Goal: Task Accomplishment & Management: Use online tool/utility

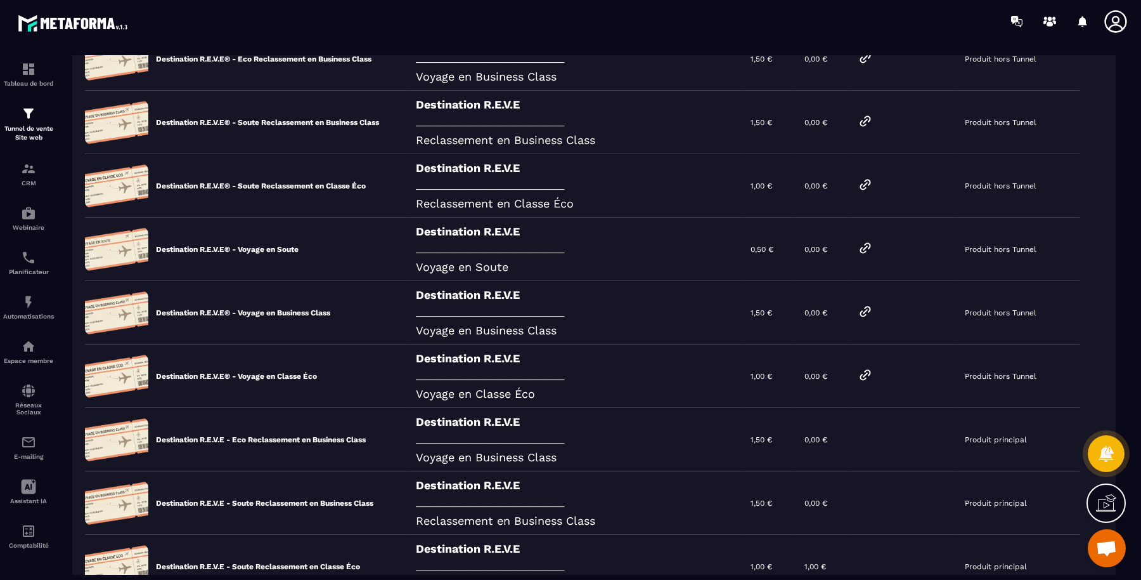
scroll to position [211, 0]
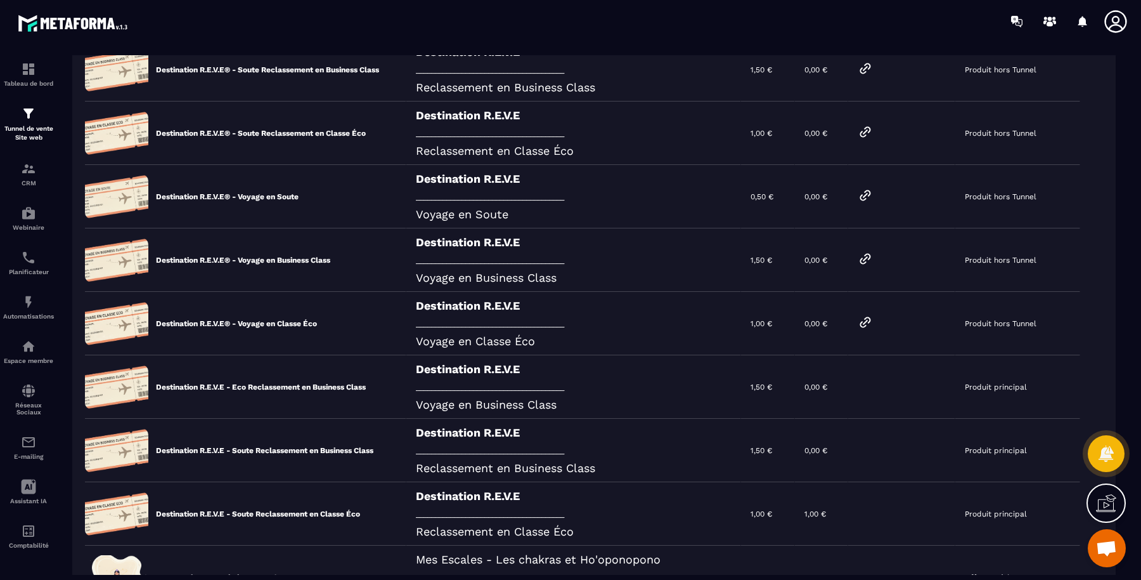
click at [871, 193] on icon at bounding box center [866, 195] width 10 height 10
click at [871, 256] on icon at bounding box center [866, 259] width 10 height 10
click at [873, 319] on icon at bounding box center [865, 322] width 15 height 15
click at [508, 266] on div "Destination R.E.V.E _______________________________________ Voyage en Business …" at bounding box center [573, 259] width 335 height 63
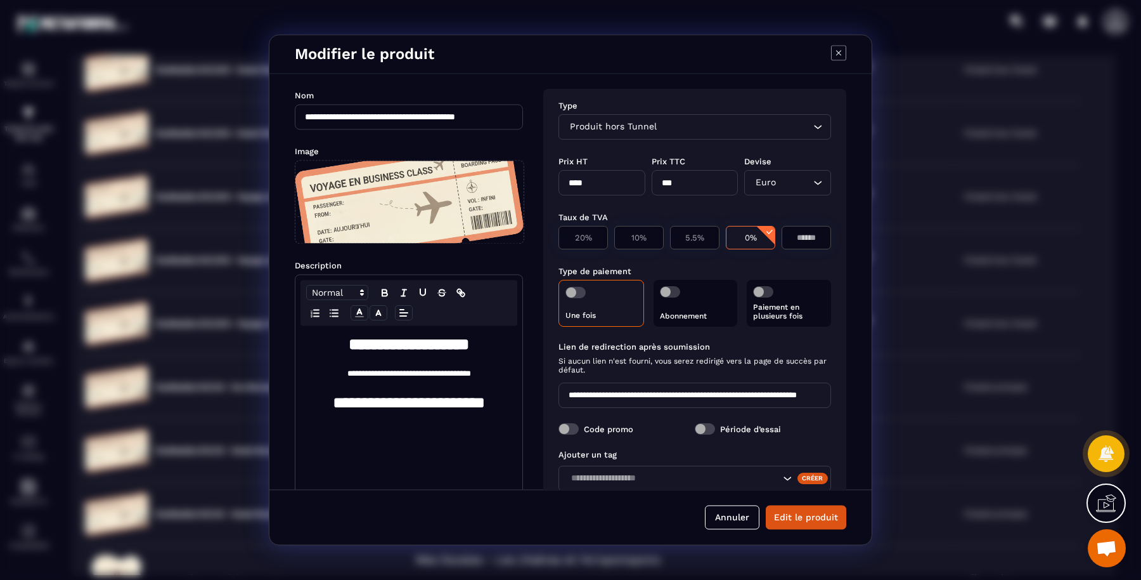
click at [739, 513] on button "Annuler" at bounding box center [732, 517] width 55 height 24
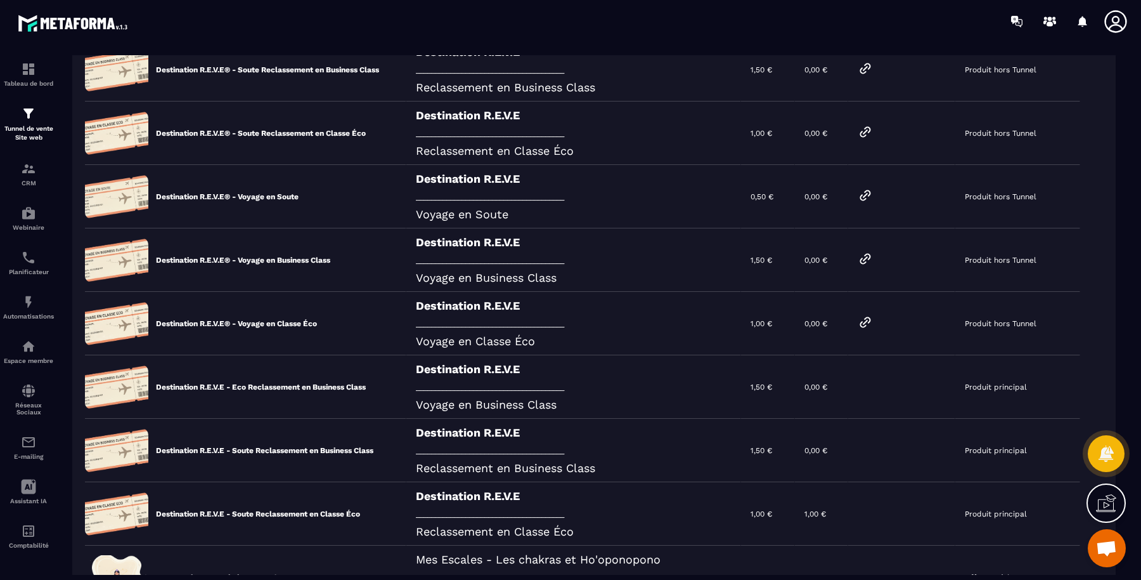
click at [871, 254] on icon at bounding box center [866, 259] width 10 height 10
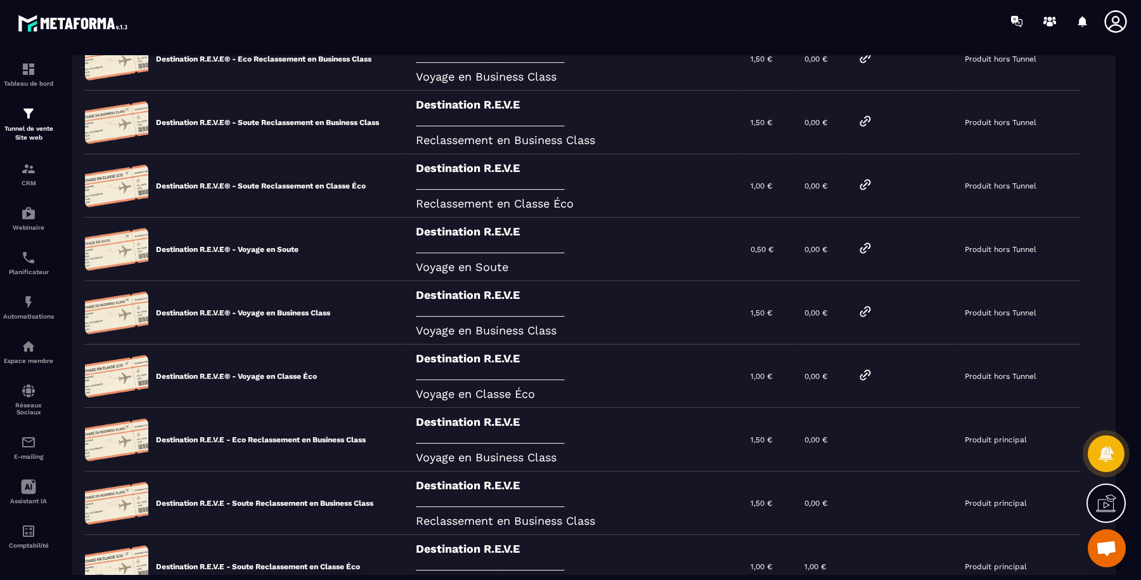
scroll to position [105, 0]
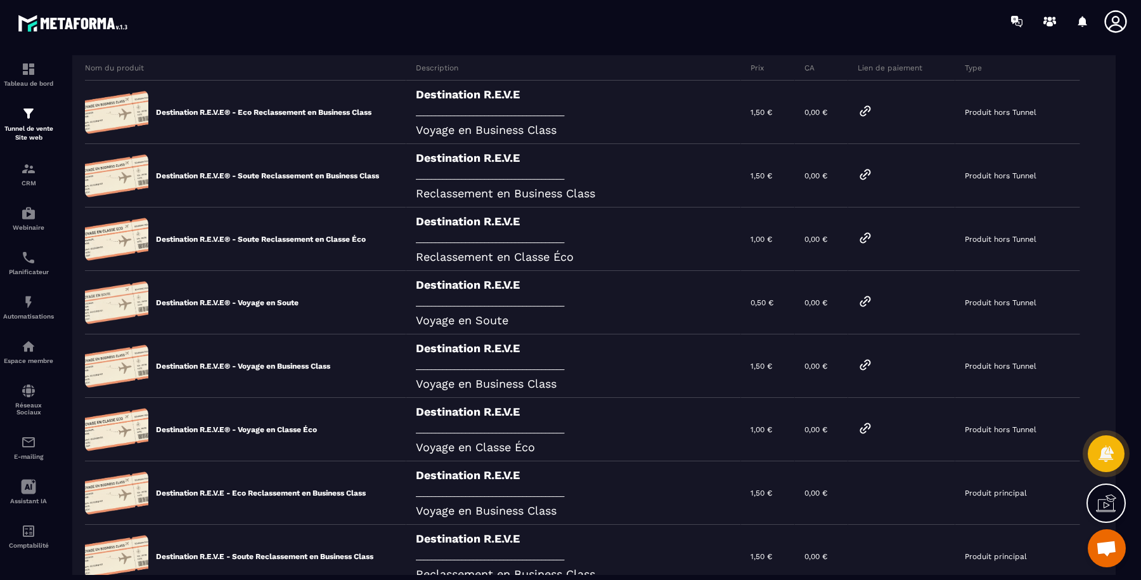
click at [566, 238] on div "Destination R.E.V.E _______________________________________ Reclassement en Cla…" at bounding box center [573, 238] width 335 height 63
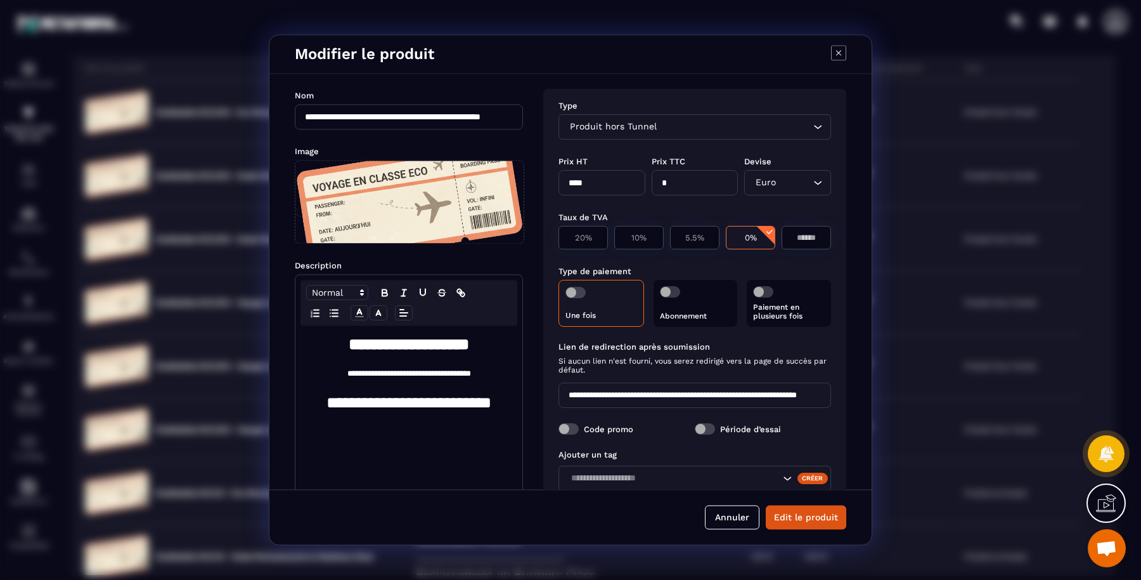
click at [739, 525] on button "Annuler" at bounding box center [732, 517] width 55 height 24
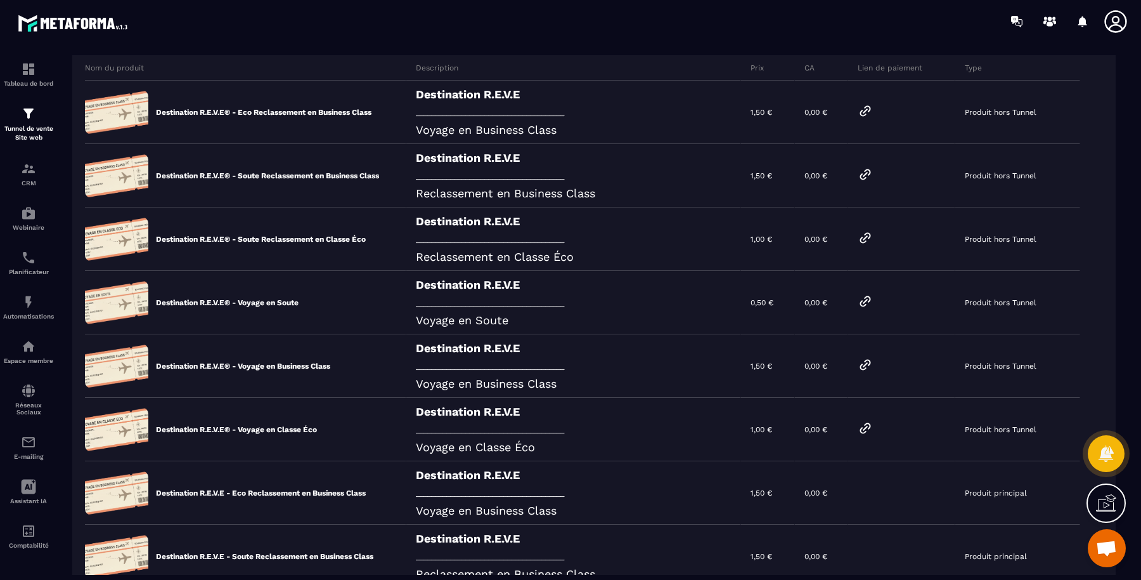
click at [873, 233] on icon at bounding box center [865, 237] width 15 height 15
click at [871, 174] on icon at bounding box center [866, 174] width 10 height 10
click at [22, 124] on p "Tunnel de vente Site web" at bounding box center [28, 133] width 51 height 18
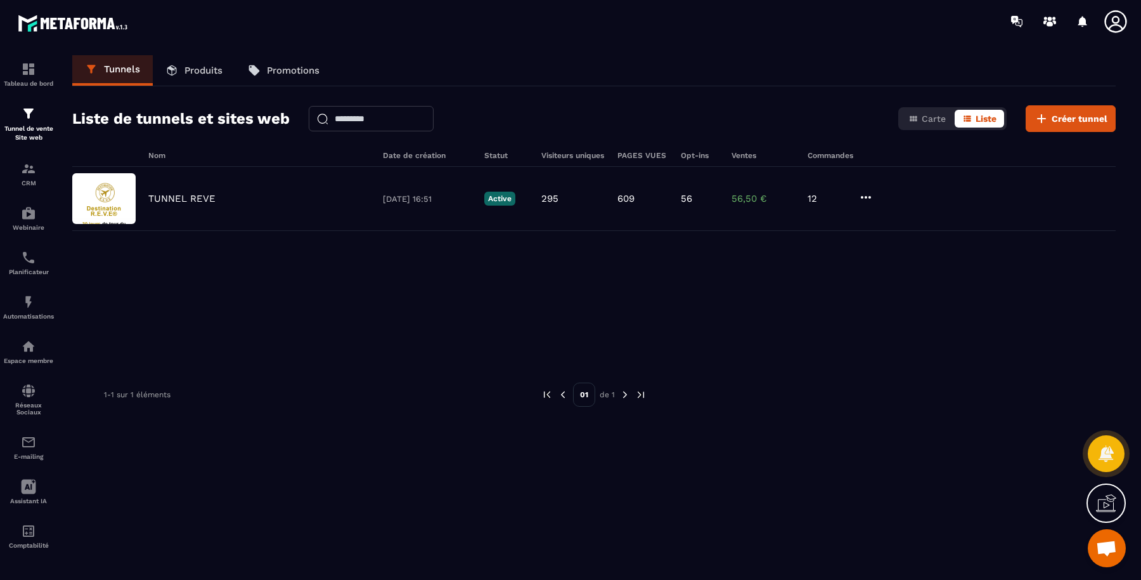
click at [177, 188] on div "TUNNEL REVE [DATE] 16:51 Active 295 609 56 56,50 € 12" at bounding box center [594, 199] width 1044 height 64
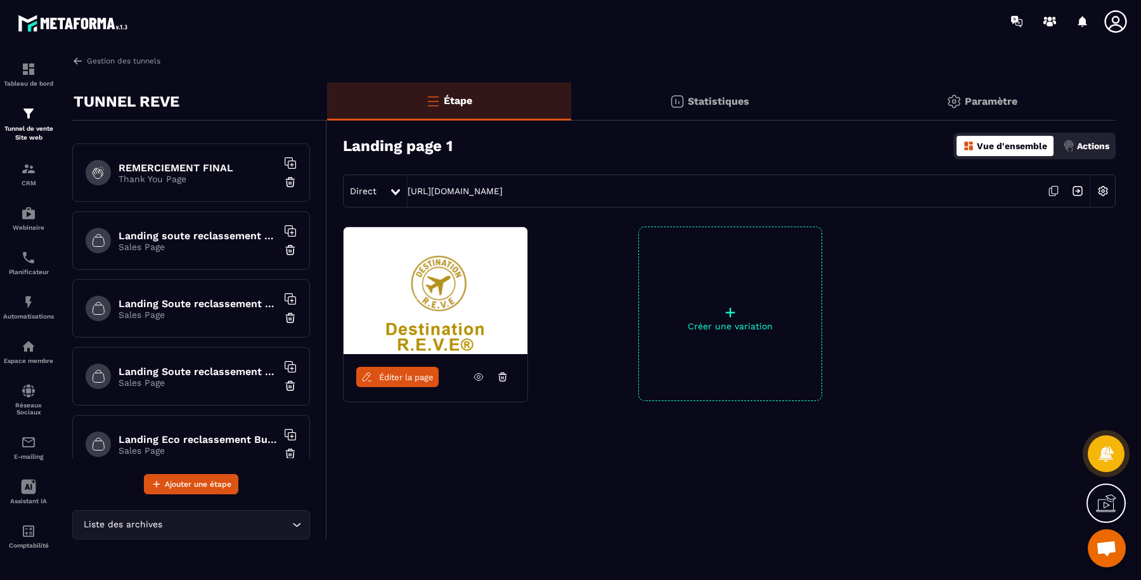
scroll to position [757, 0]
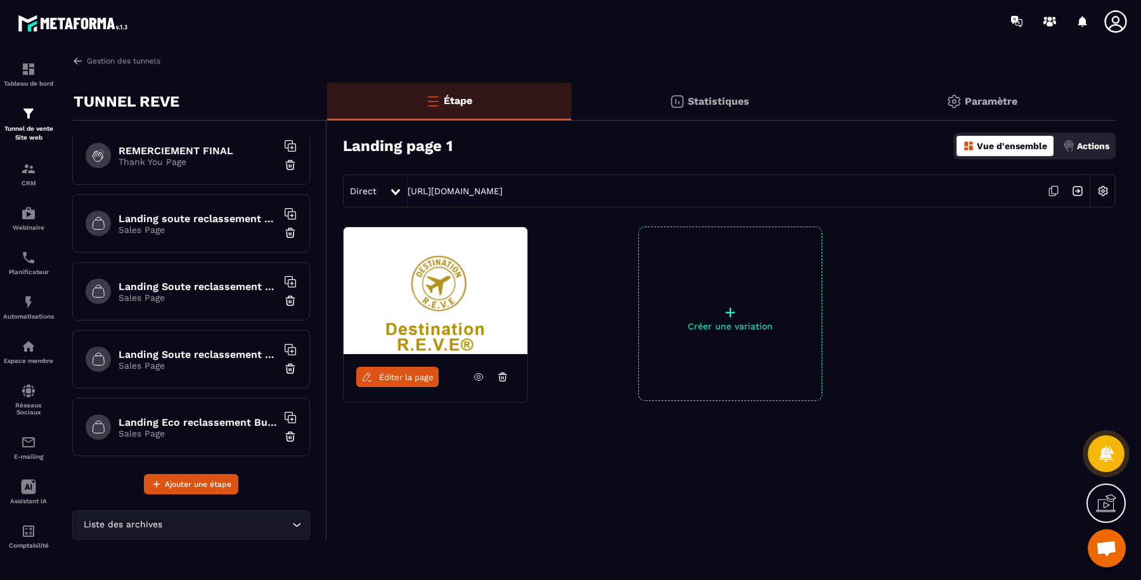
click at [198, 224] on p "Sales Page" at bounding box center [198, 229] width 159 height 10
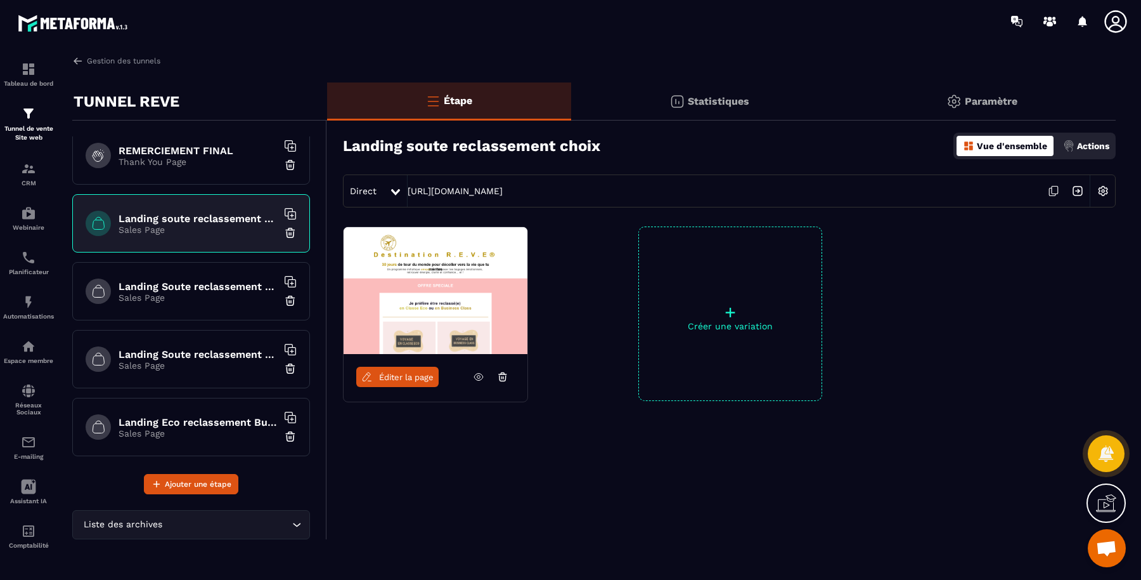
click at [478, 374] on icon at bounding box center [478, 376] width 11 height 11
click at [393, 368] on link "Éditer la page" at bounding box center [397, 377] width 82 height 20
